Goal: Transaction & Acquisition: Book appointment/travel/reservation

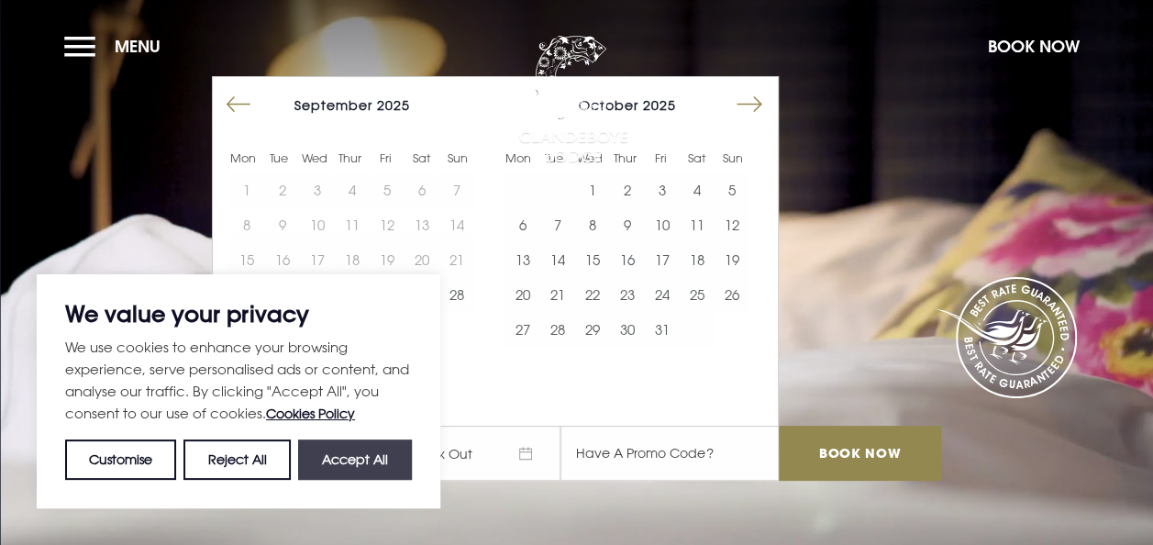
click at [329, 449] on button "Accept All" at bounding box center [355, 459] width 114 height 40
checkbox input "true"
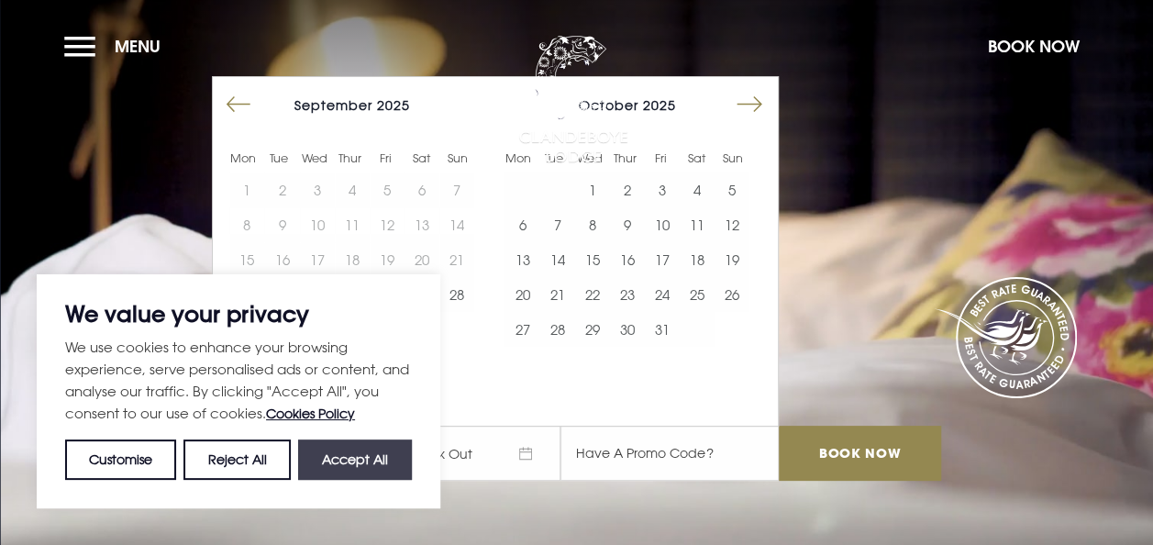
checkbox input "true"
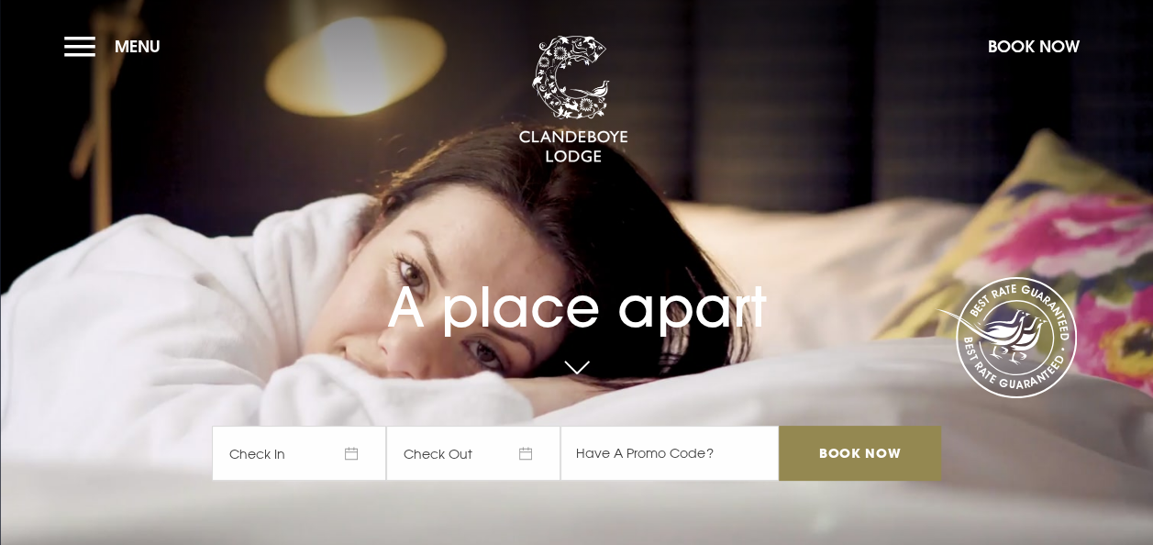
click at [314, 461] on span "Check In" at bounding box center [299, 452] width 174 height 55
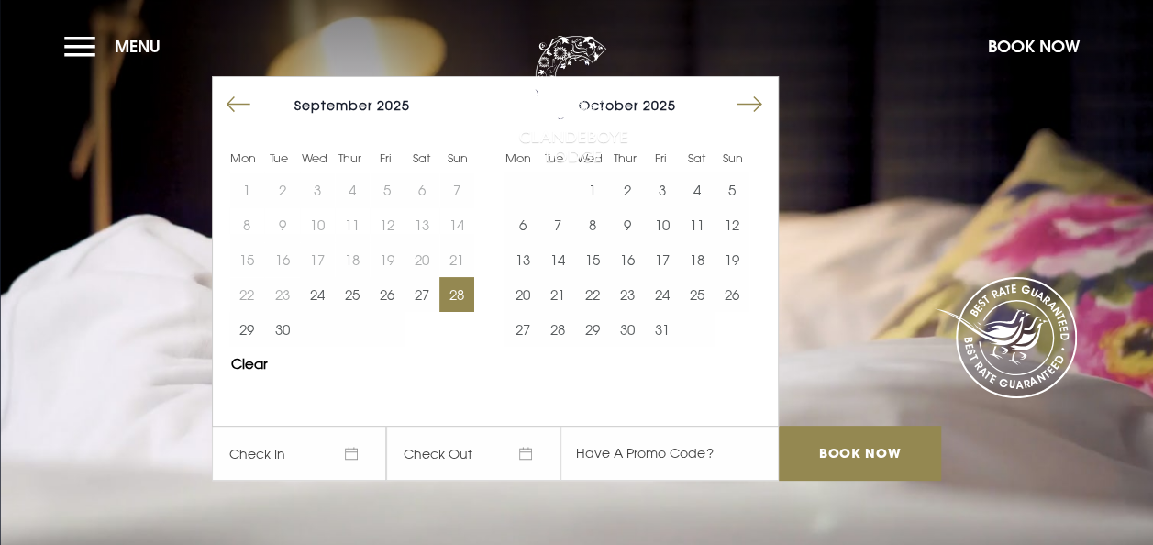
click at [462, 295] on button "28" at bounding box center [456, 294] width 35 height 35
click at [598, 194] on button "1" at bounding box center [592, 189] width 35 height 35
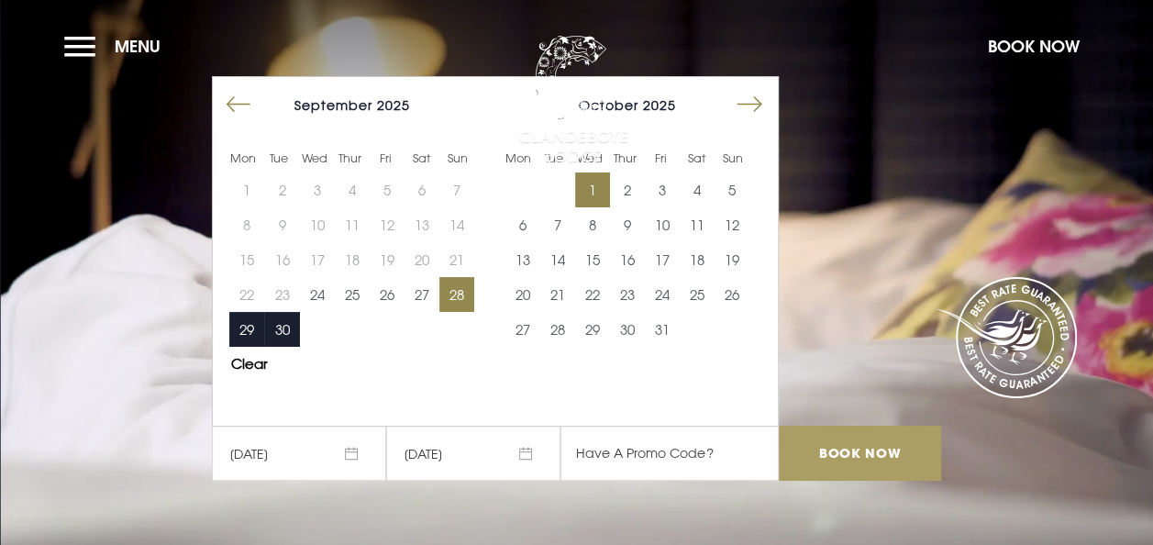
click at [860, 454] on input "Book Now" at bounding box center [859, 452] width 161 height 55
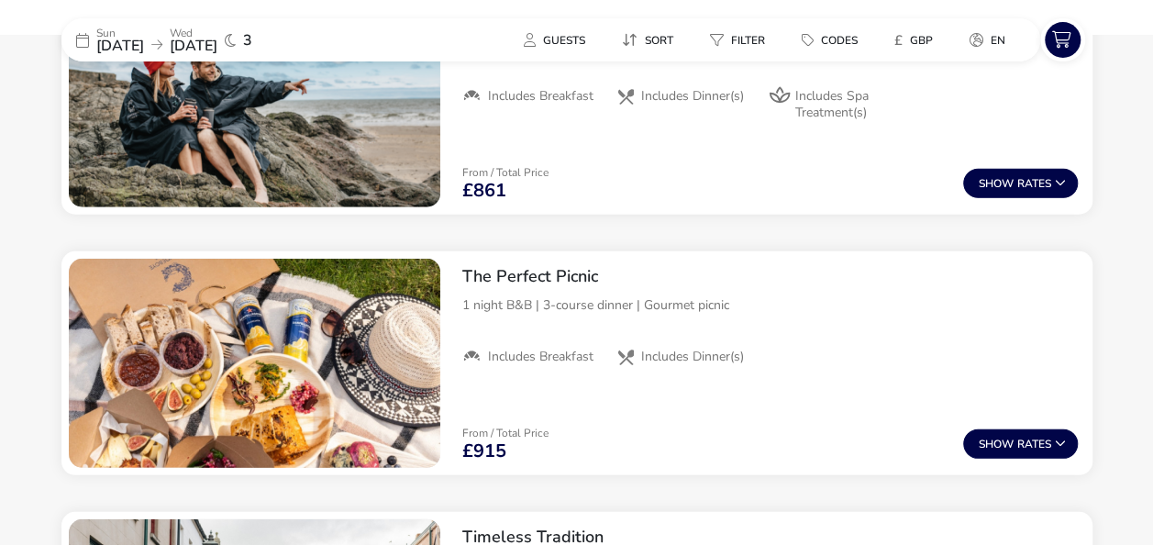
scroll to position [2662, 0]
